Goal: Task Accomplishment & Management: Complete application form

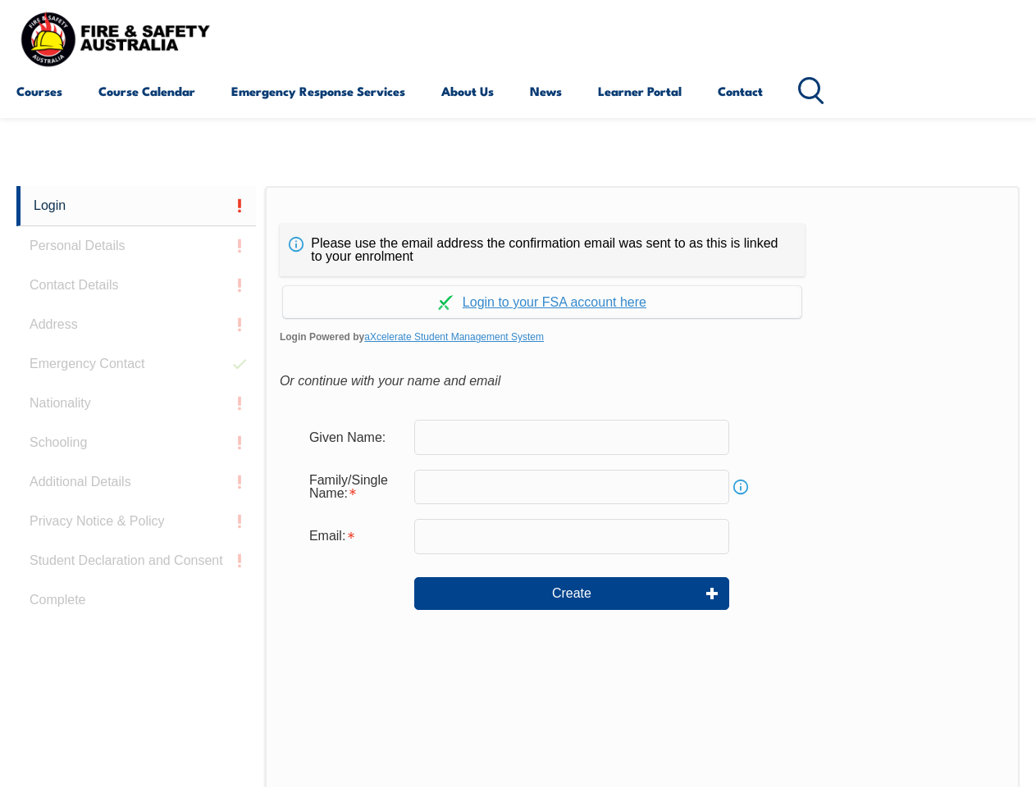
scroll to position [388, 0]
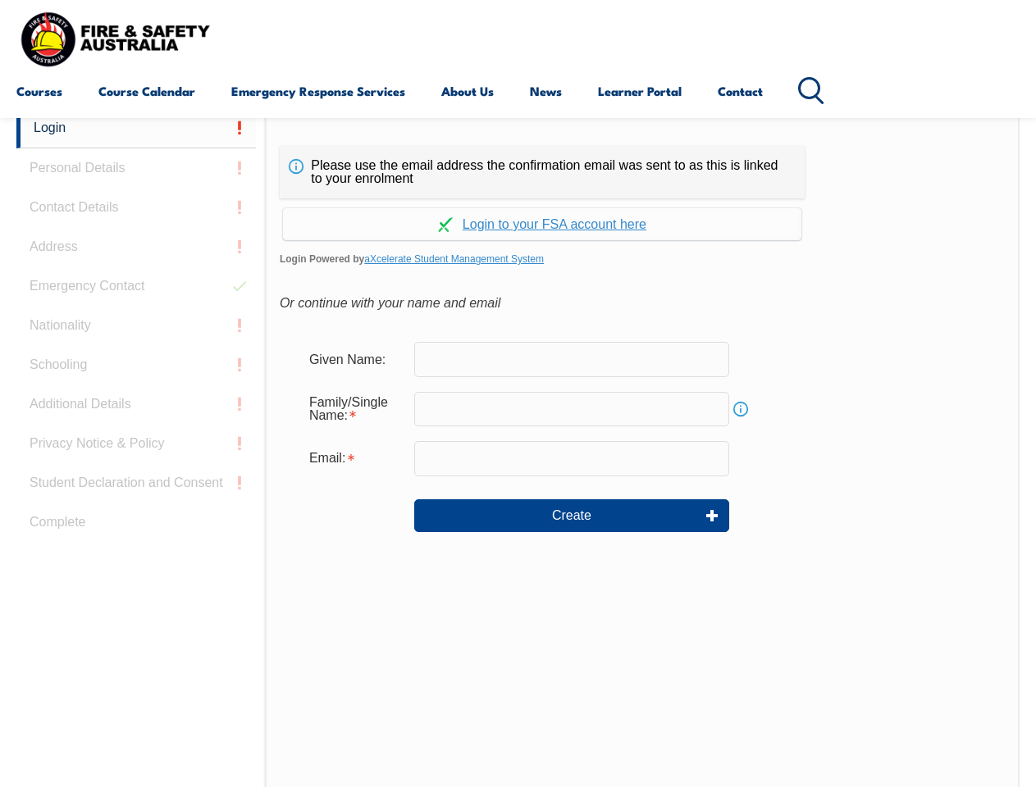
click at [518, 199] on div "Continue with Google Continue with Apple Continue with Facebook Continue with a…" at bounding box center [542, 219] width 525 height 42
click at [518, 448] on input "email" at bounding box center [571, 458] width 315 height 34
click at [136, 128] on link "Login" at bounding box center [135, 128] width 239 height 40
click at [136, 168] on div "Login Personal Details Contact Details Address Emergency Contact Nationality Sc…" at bounding box center [140, 517] width 249 height 819
click at [136, 208] on div "Login Personal Details Contact Details Address Emergency Contact Nationality Sc…" at bounding box center [140, 517] width 249 height 819
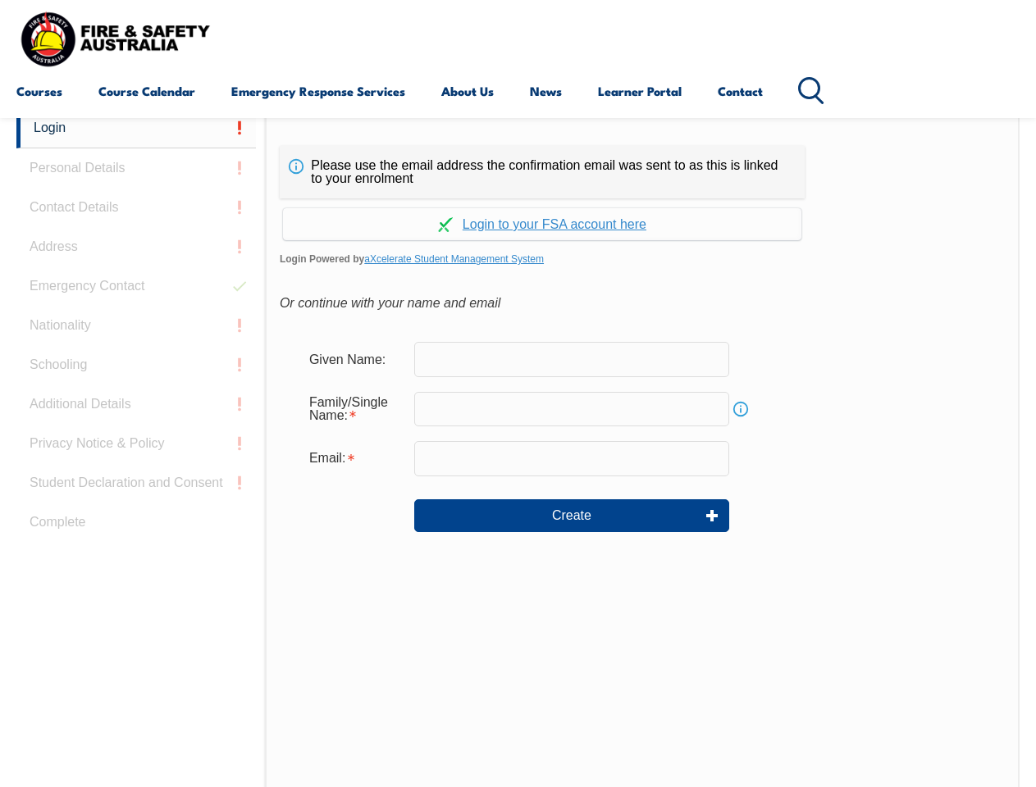
click at [136, 247] on div "Login Personal Details Contact Details Address Emergency Contact Nationality Sc…" at bounding box center [140, 517] width 249 height 819
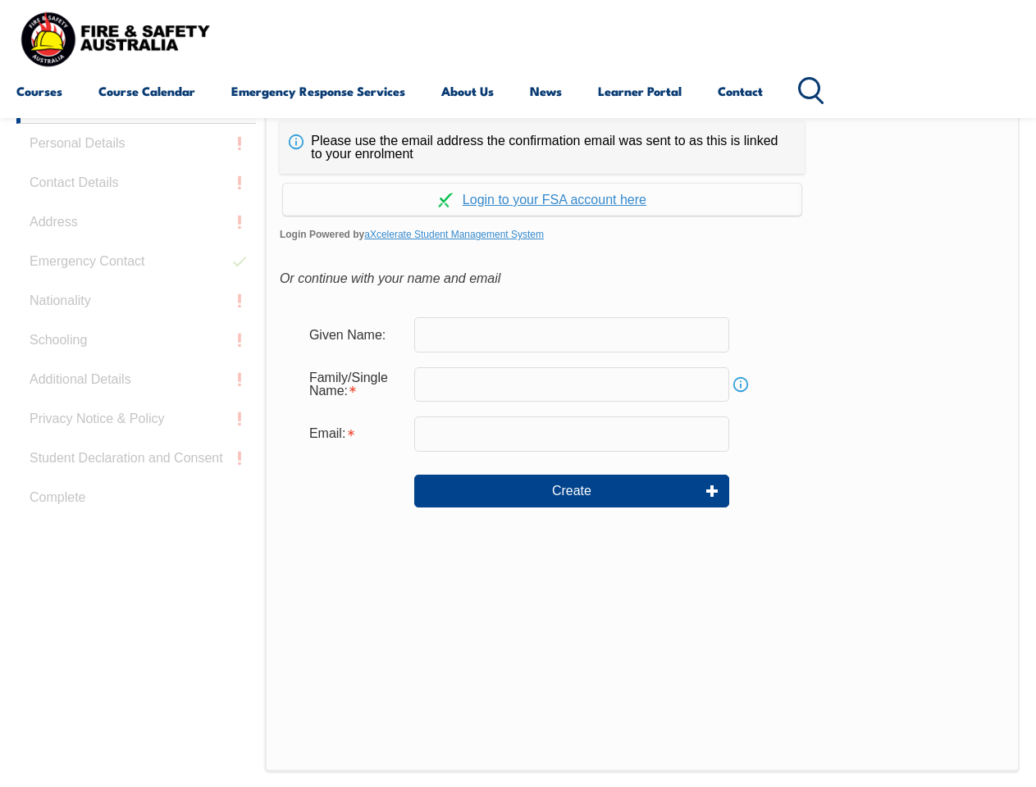
click at [136, 286] on div "Login Personal Details Contact Details Address Emergency Contact Nationality Sc…" at bounding box center [140, 493] width 249 height 819
click at [136, 326] on div "Login Personal Details Contact Details Address Emergency Contact Nationality Sc…" at bounding box center [140, 493] width 249 height 819
click at [136, 365] on div "Login Personal Details Contact Details Address Emergency Contact Nationality Sc…" at bounding box center [140, 493] width 249 height 819
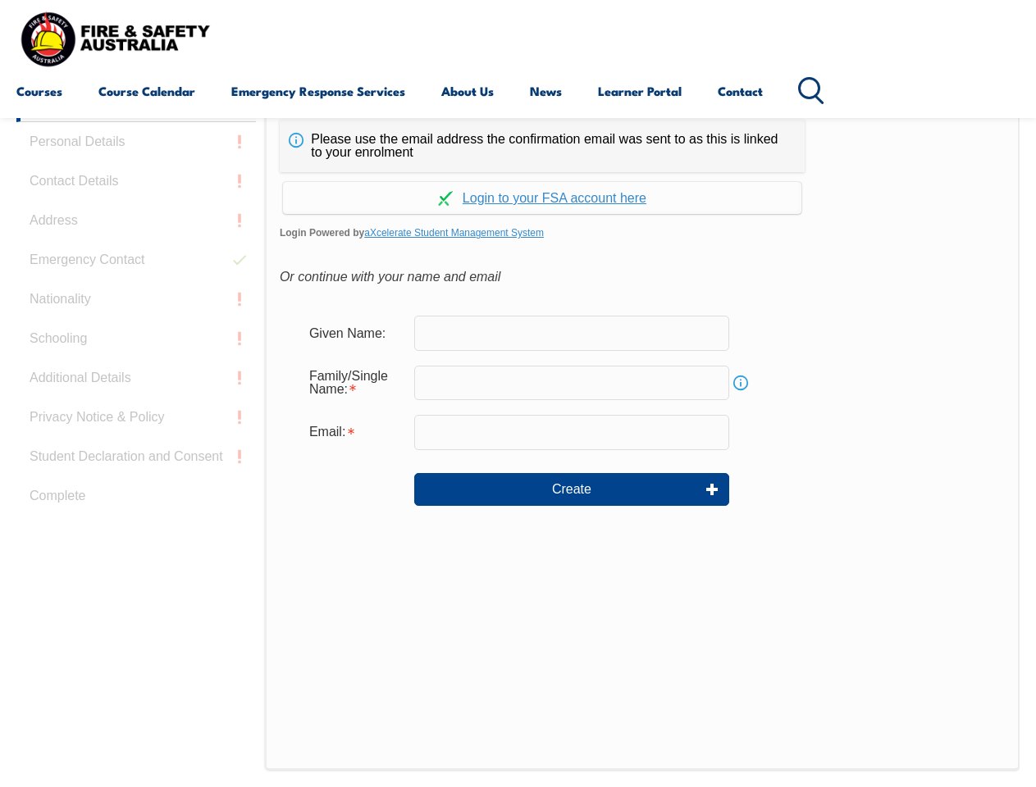
click at [136, 404] on div "Login Personal Details Contact Details Address Emergency Contact Nationality Sc…" at bounding box center [140, 491] width 249 height 819
